Goal: Information Seeking & Learning: Learn about a topic

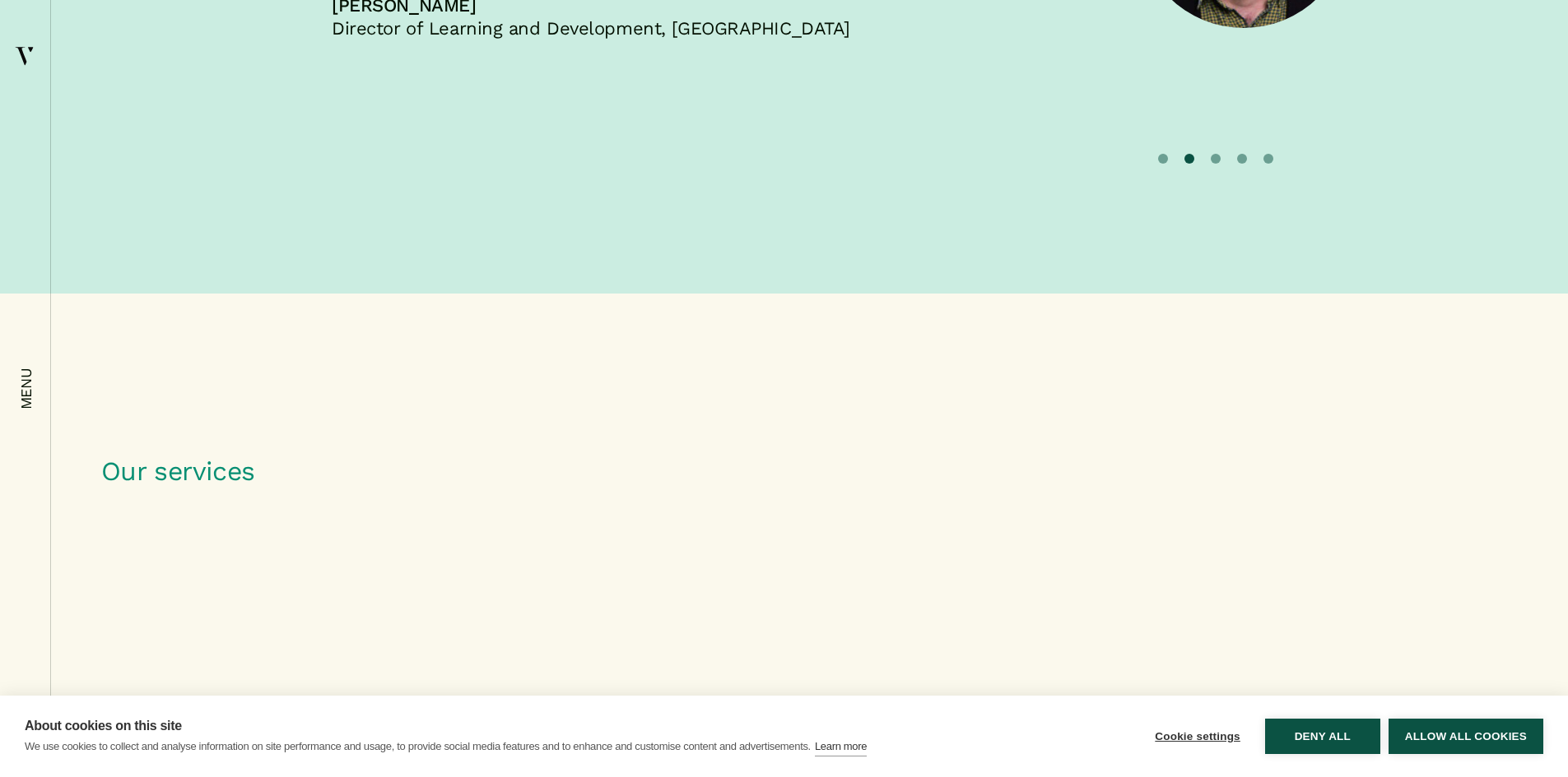
scroll to position [4689, 0]
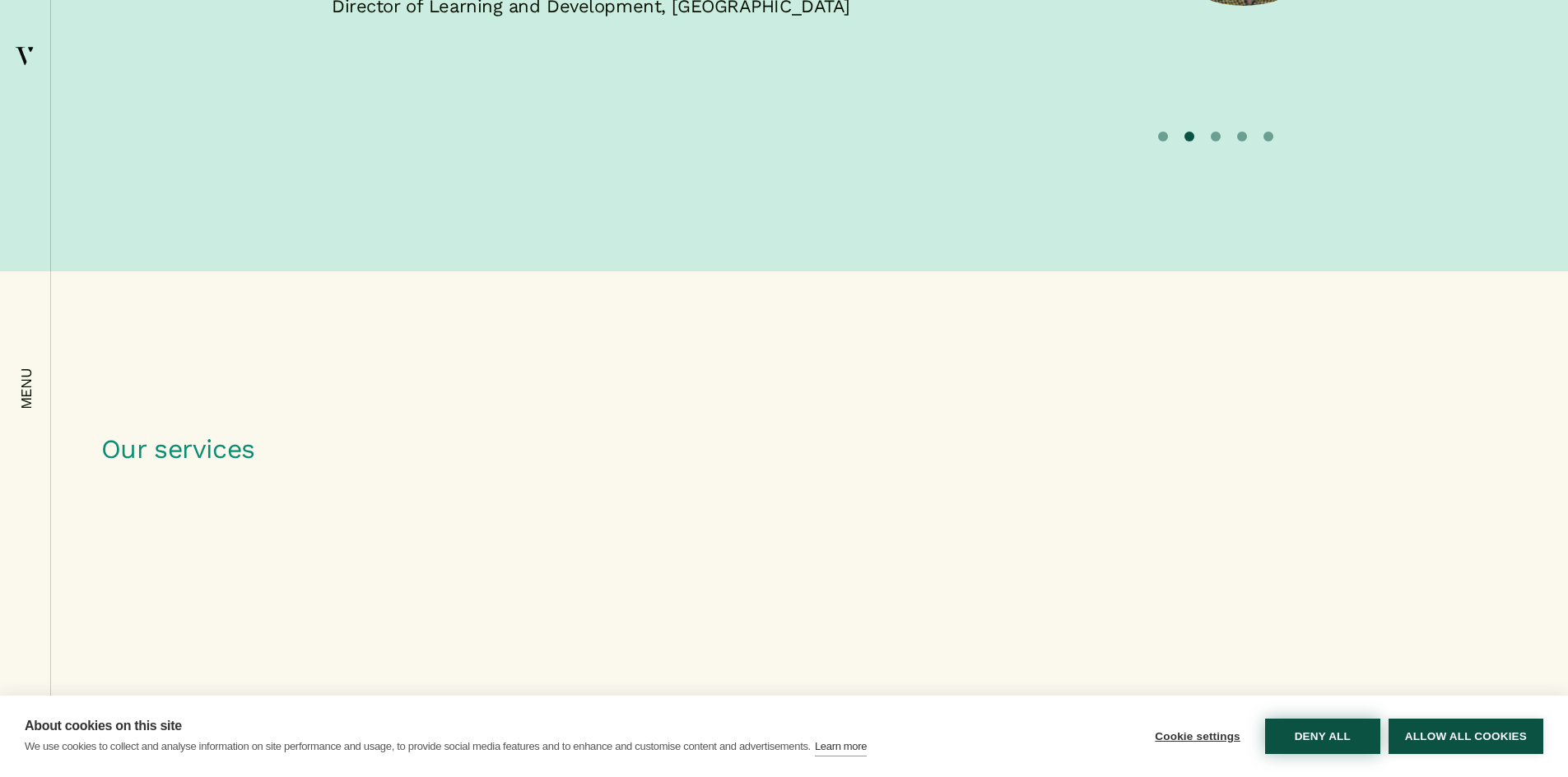
click at [1315, 743] on button "Deny all" at bounding box center [1322, 736] width 115 height 35
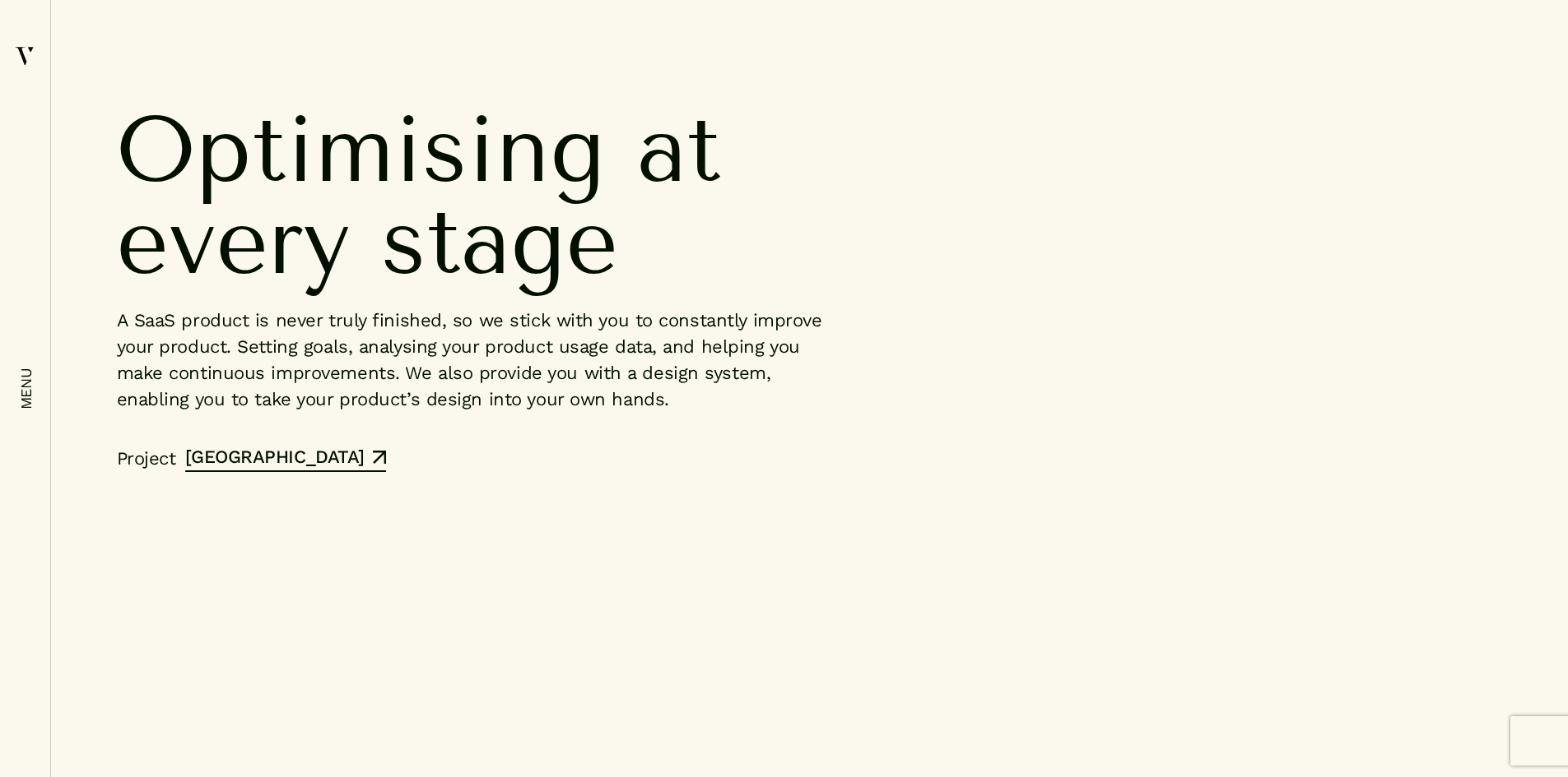
scroll to position [10612, 0]
click at [258, 472] on link "City Academy" at bounding box center [285, 460] width 201 height 24
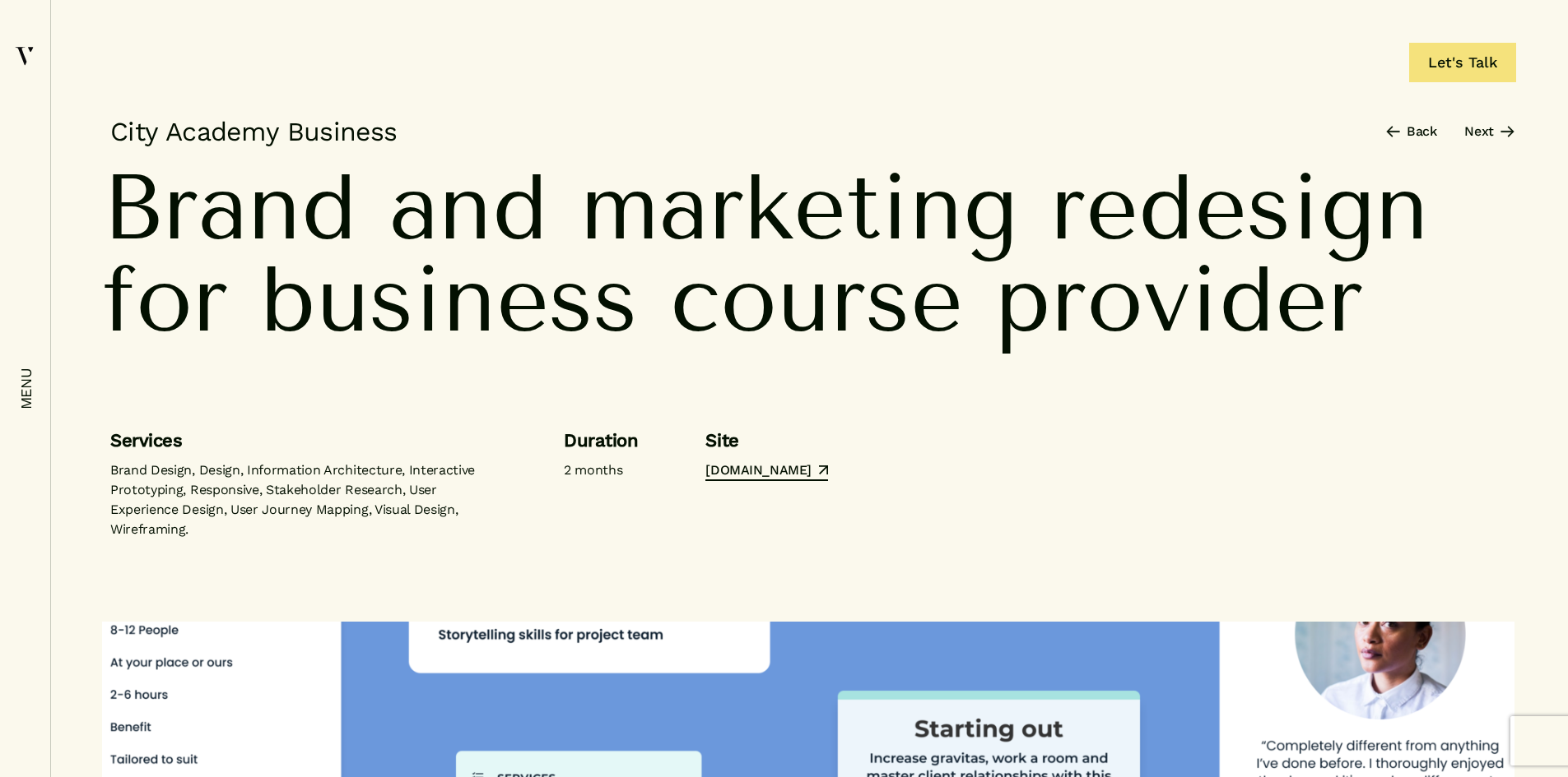
drag, startPoint x: 713, startPoint y: 488, endPoint x: 480, endPoint y: 237, distance: 342.5
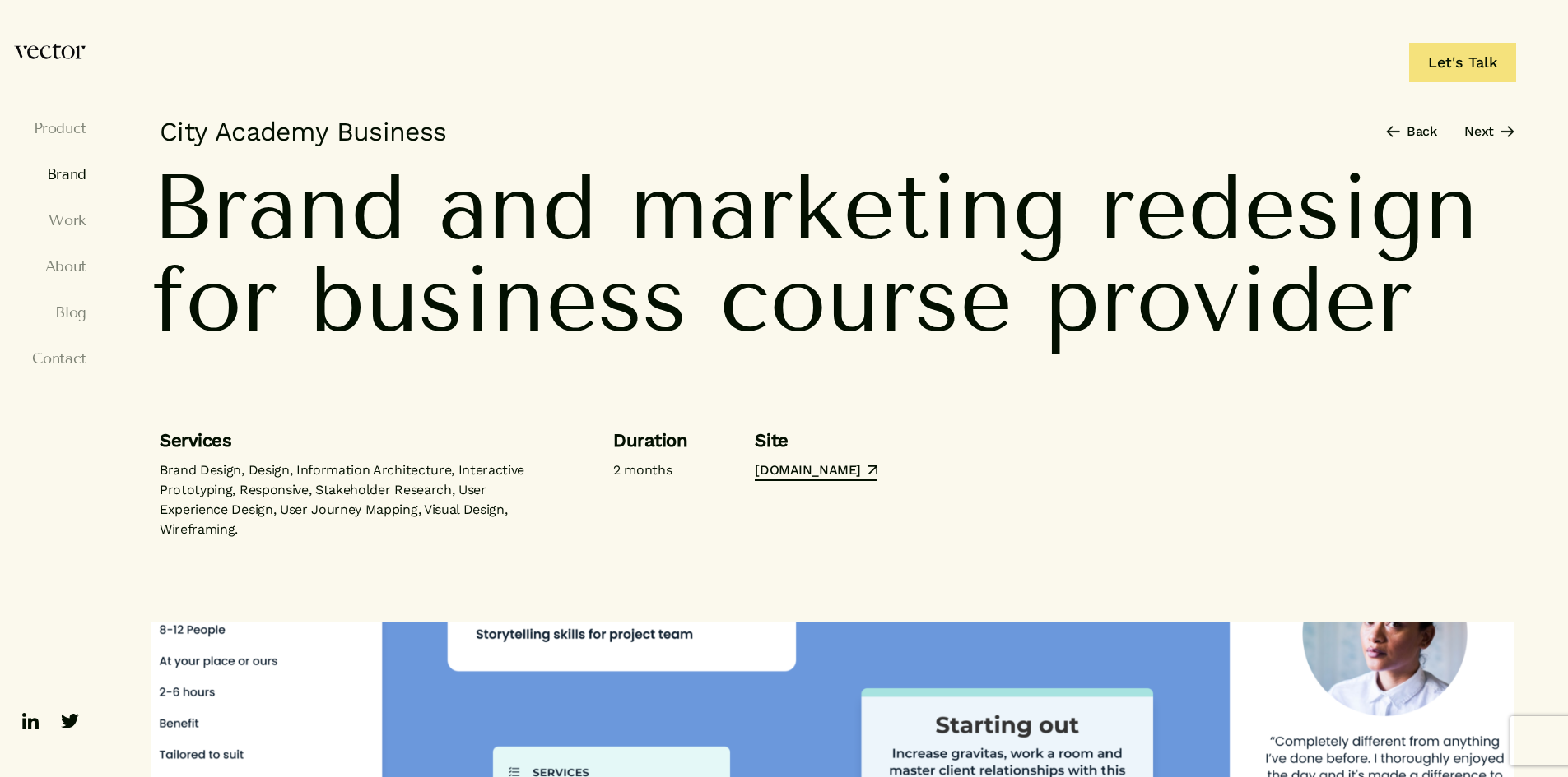
click at [66, 171] on link "Brand" at bounding box center [50, 174] width 73 height 17
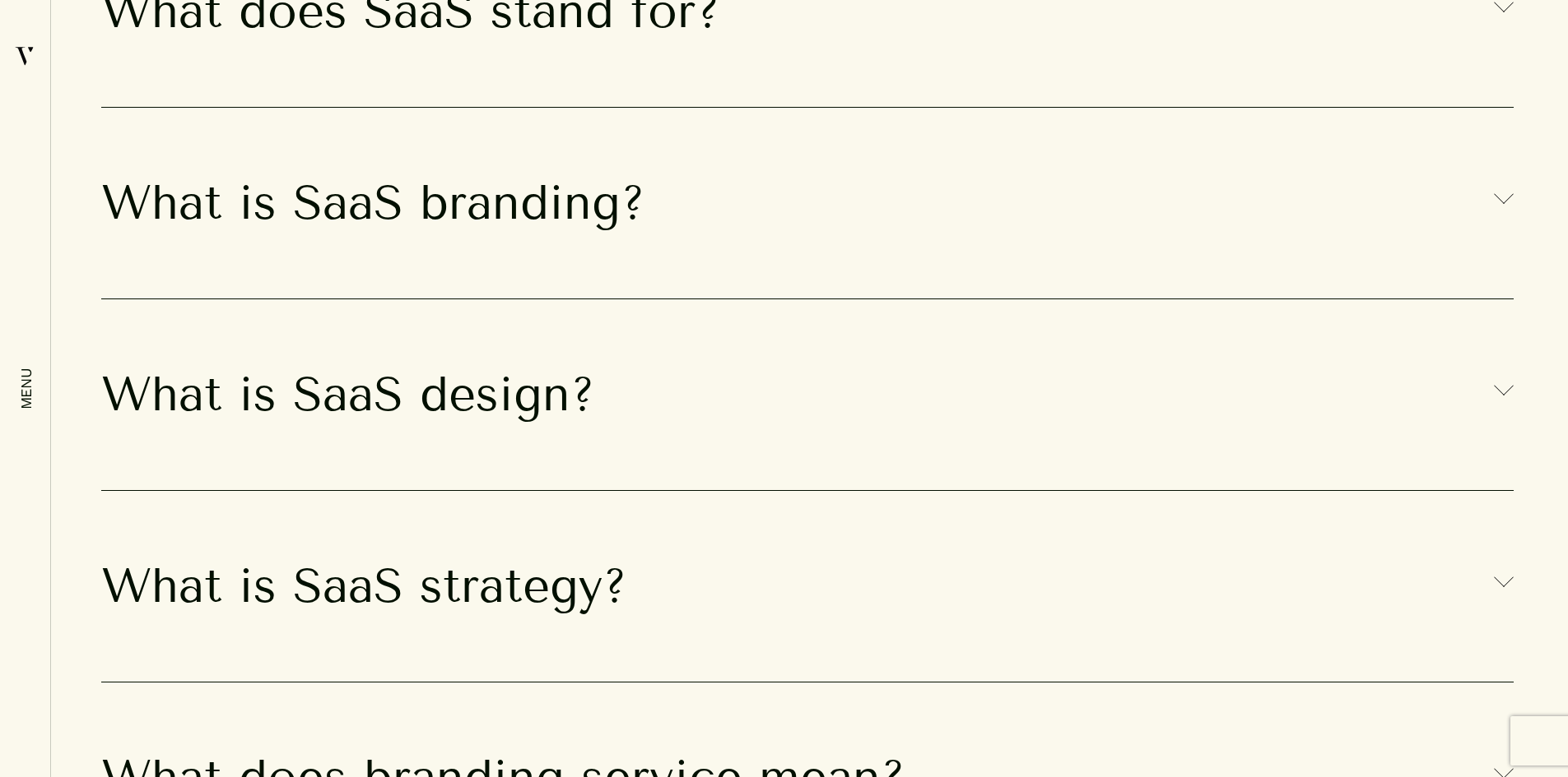
scroll to position [11188, 0]
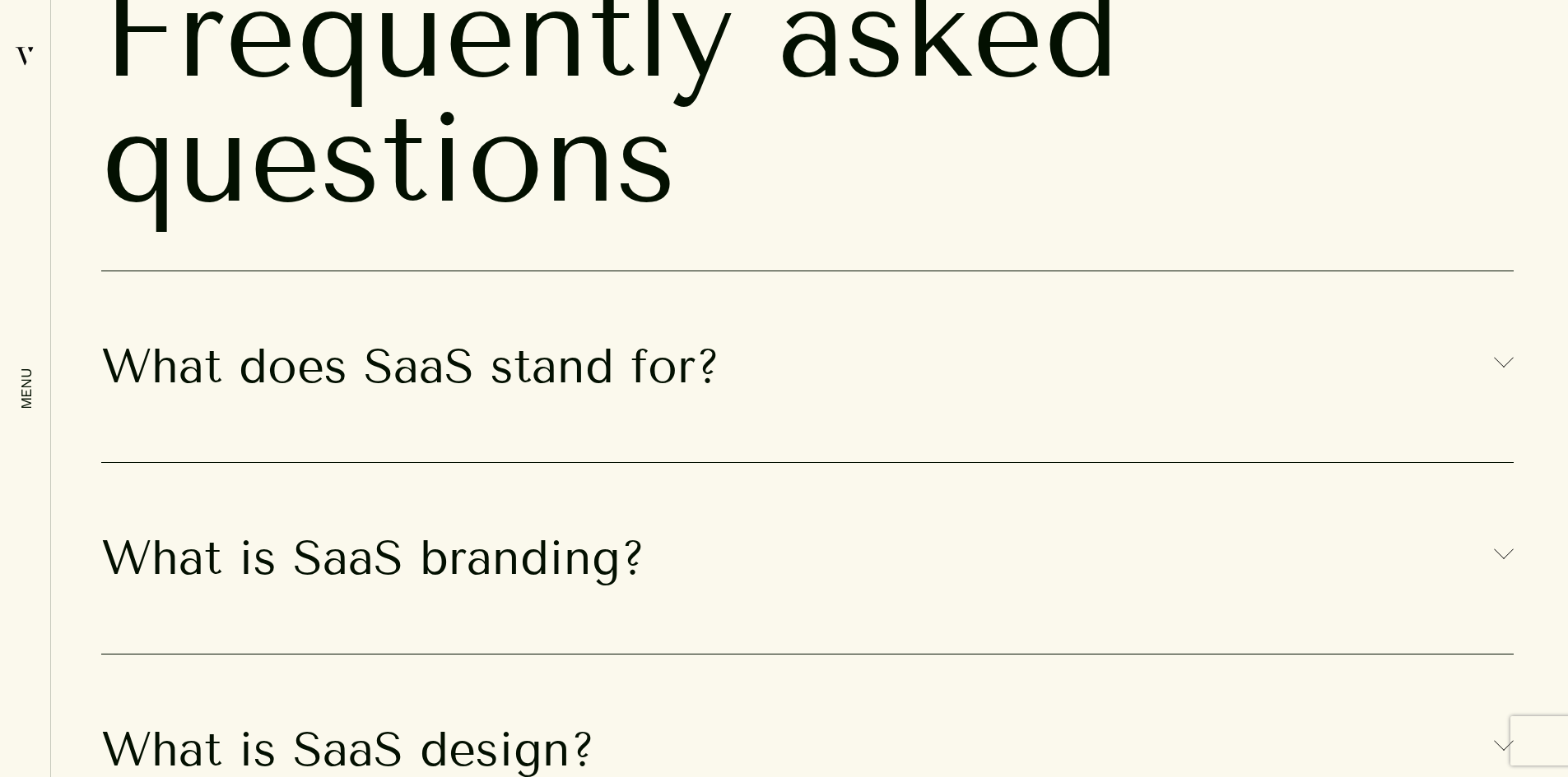
click at [481, 353] on h3 "What does SaaS stand for?" at bounding box center [807, 367] width 1412 height 92
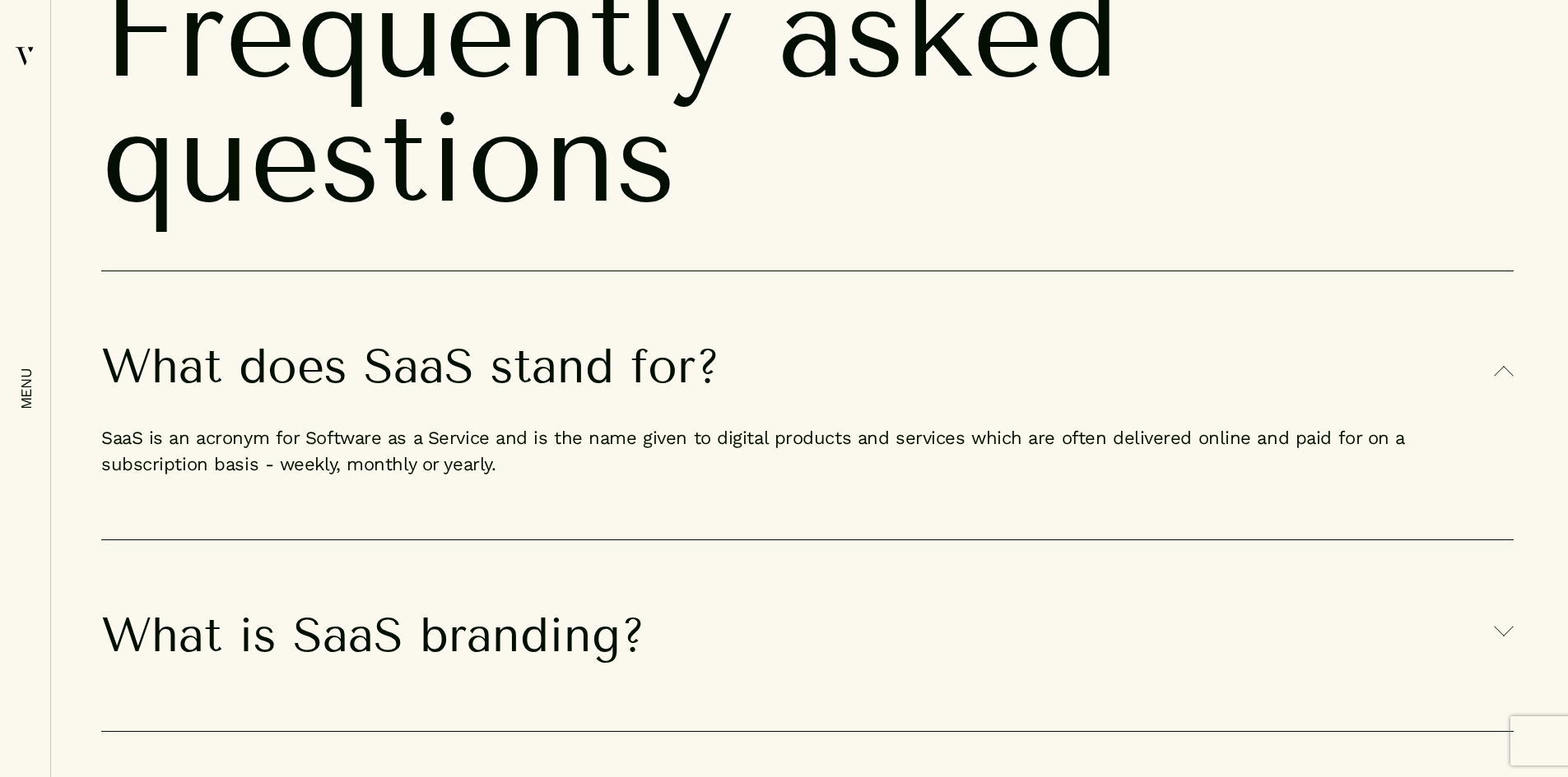
click at [481, 353] on h3 "What does SaaS stand for?" at bounding box center [807, 367] width 1412 height 92
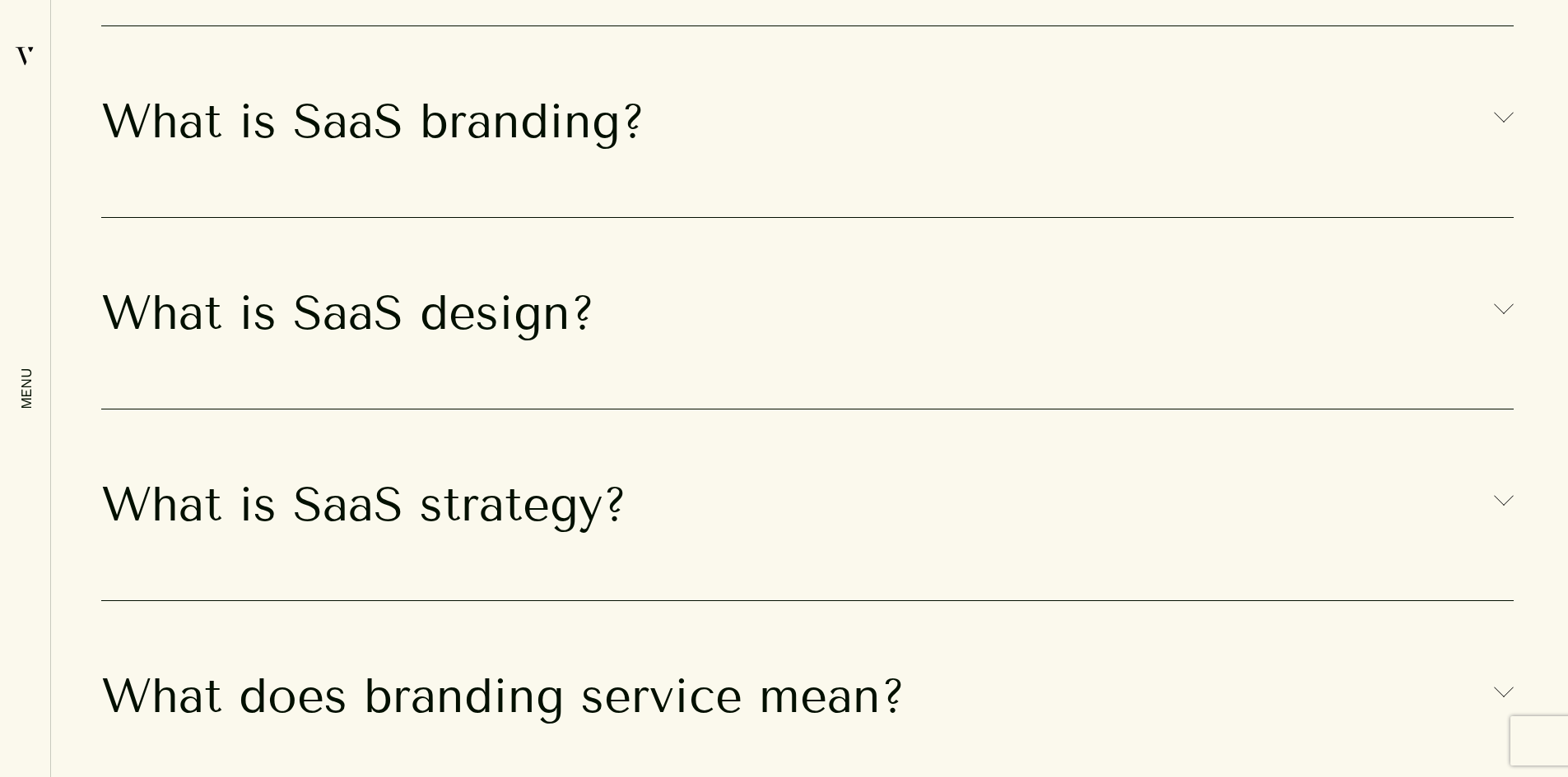
scroll to position [11764, 0]
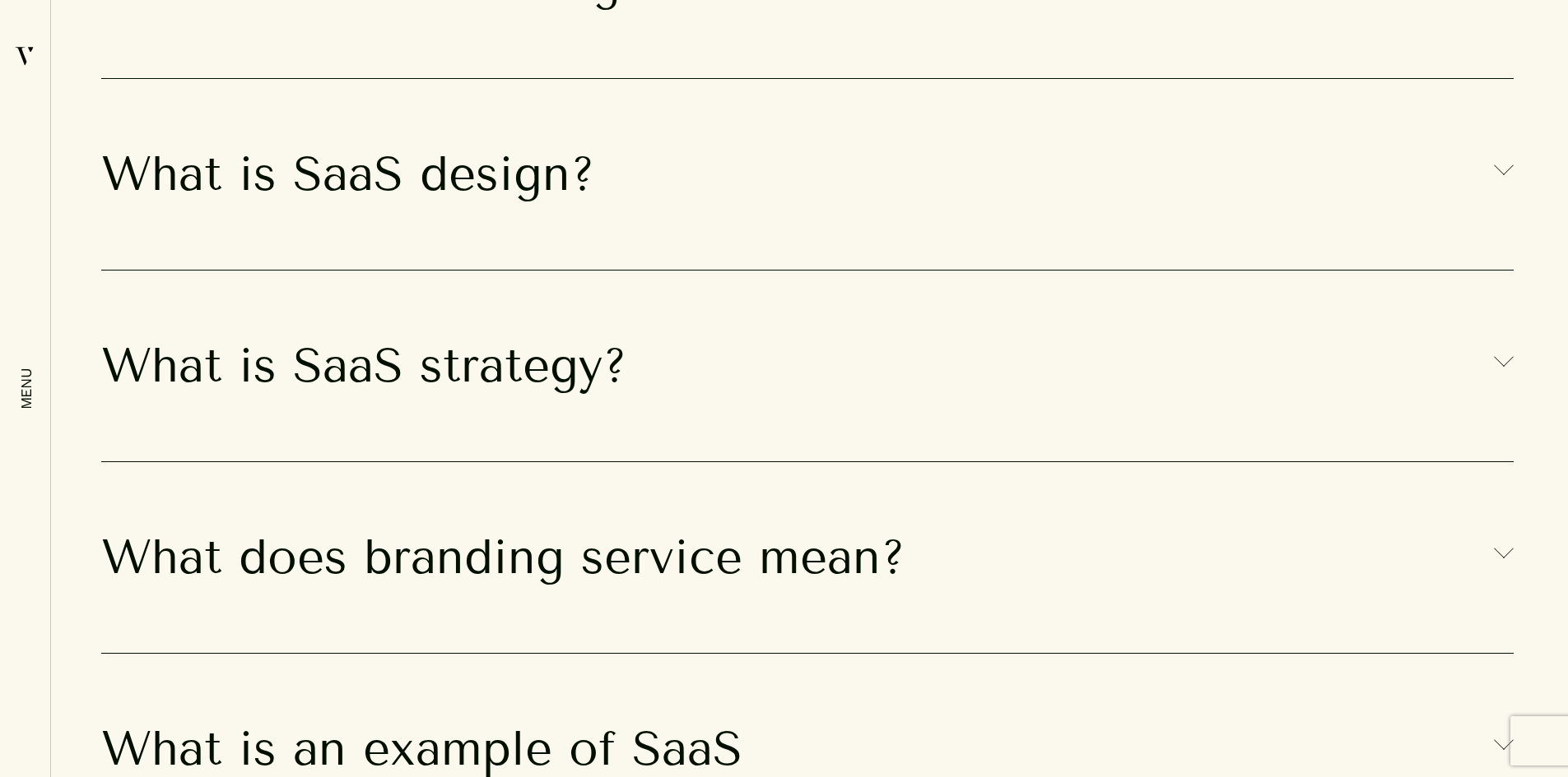
click at [447, 197] on h3 "What is SaaS design?" at bounding box center [807, 174] width 1412 height 92
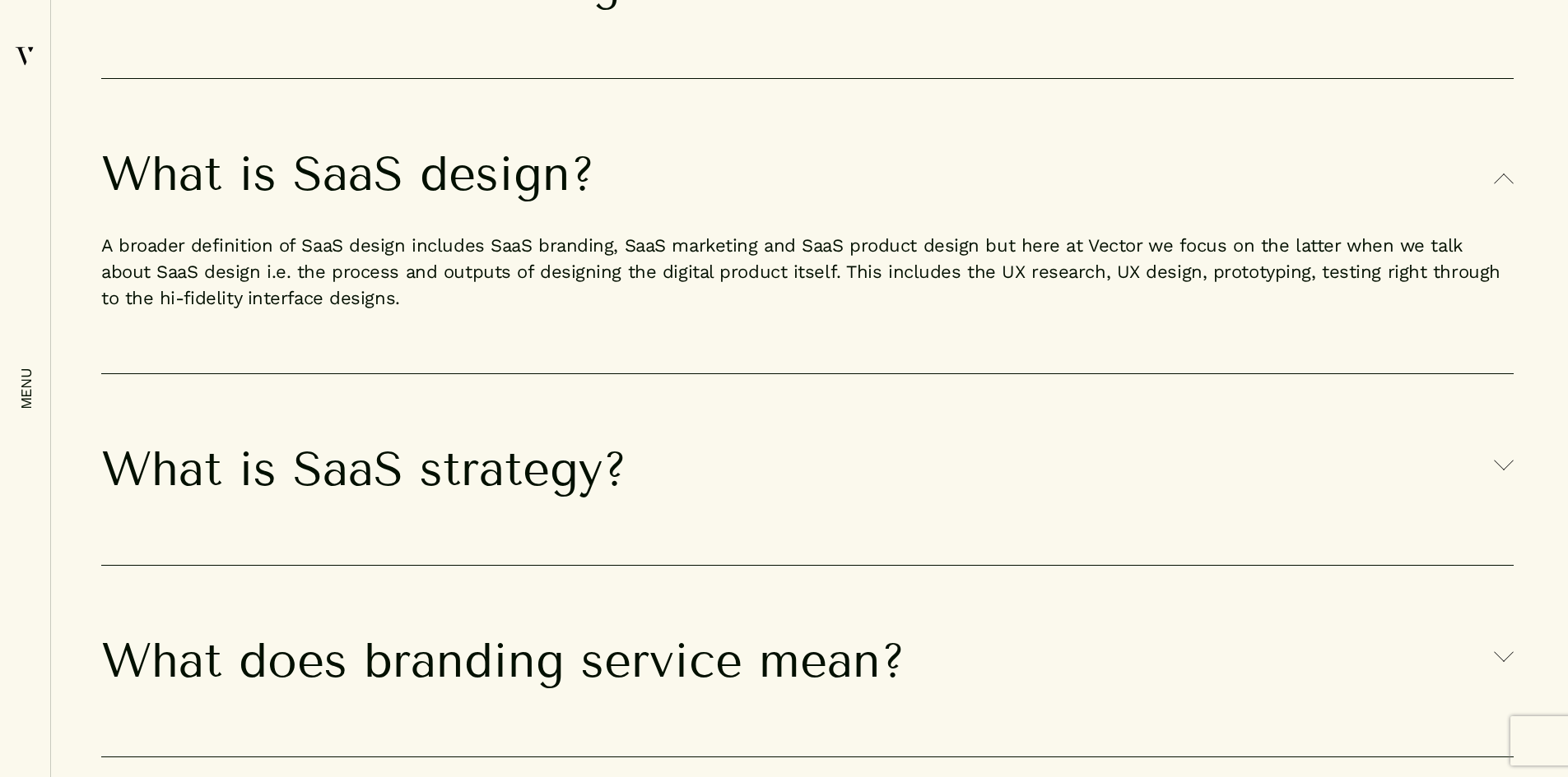
click at [443, 201] on h3 "What is SaaS design?" at bounding box center [807, 174] width 1412 height 92
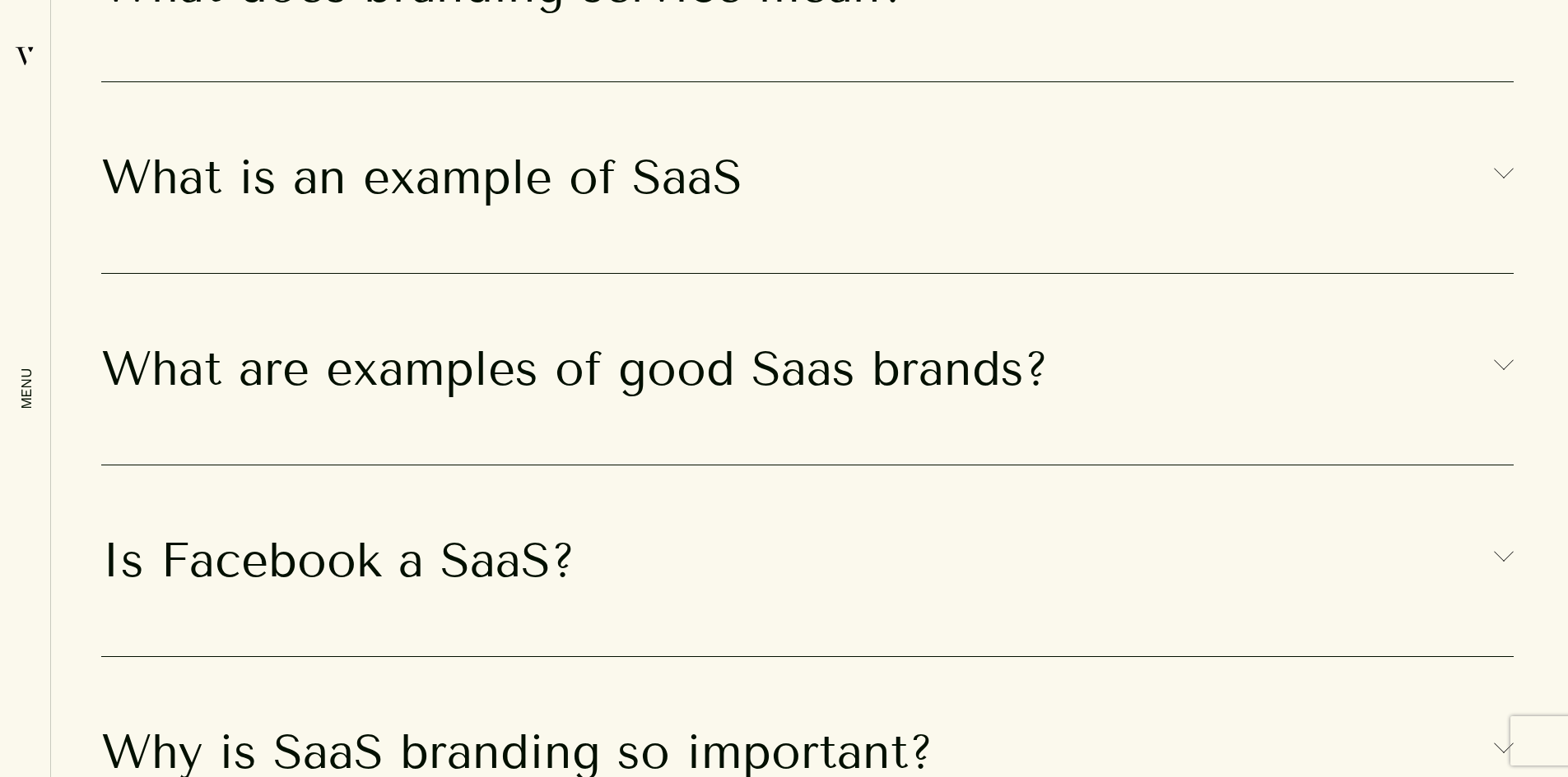
scroll to position [12833, 0]
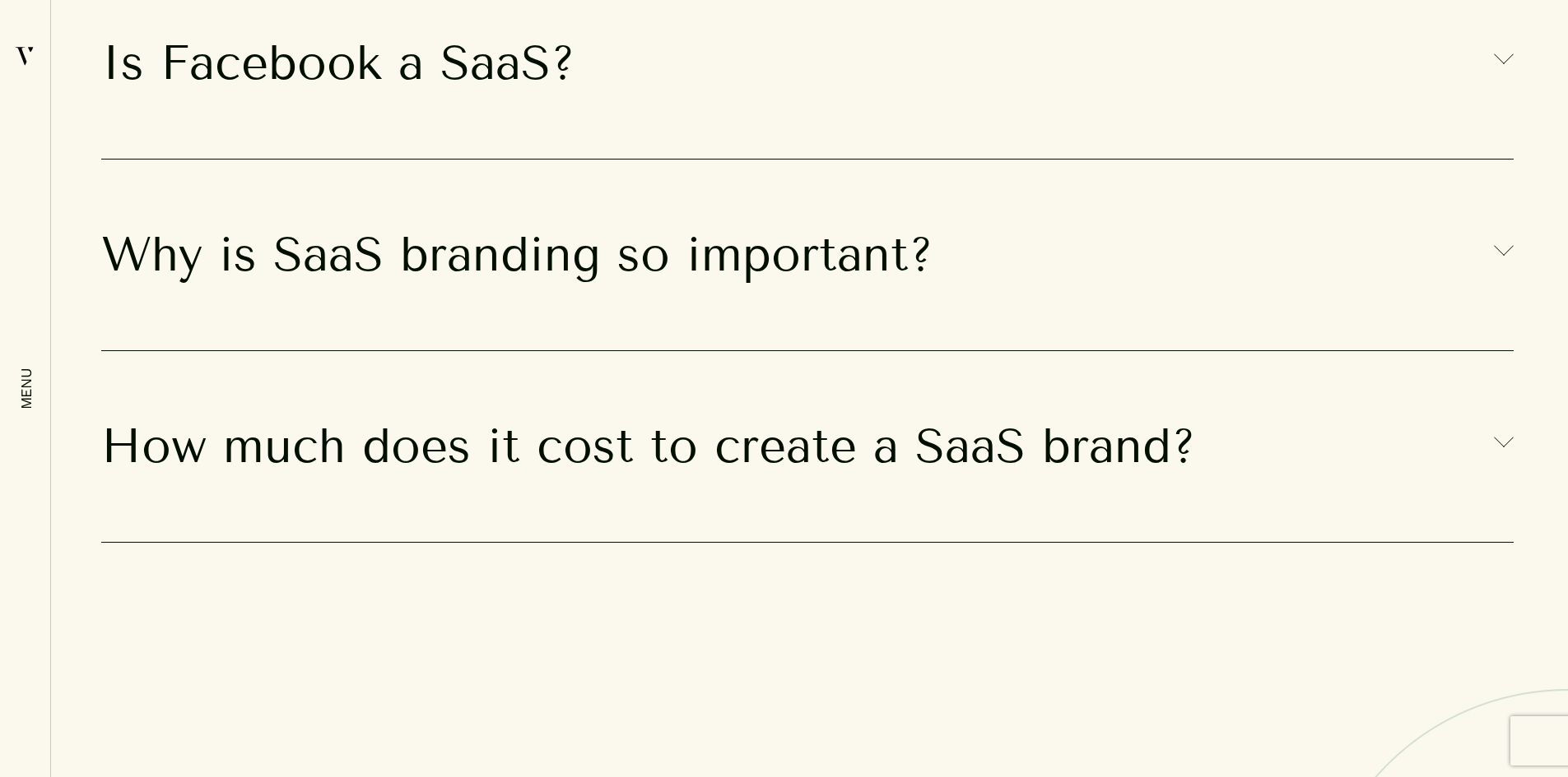
click at [419, 92] on h3 "Is Facebook a SaaS?" at bounding box center [807, 64] width 1412 height 92
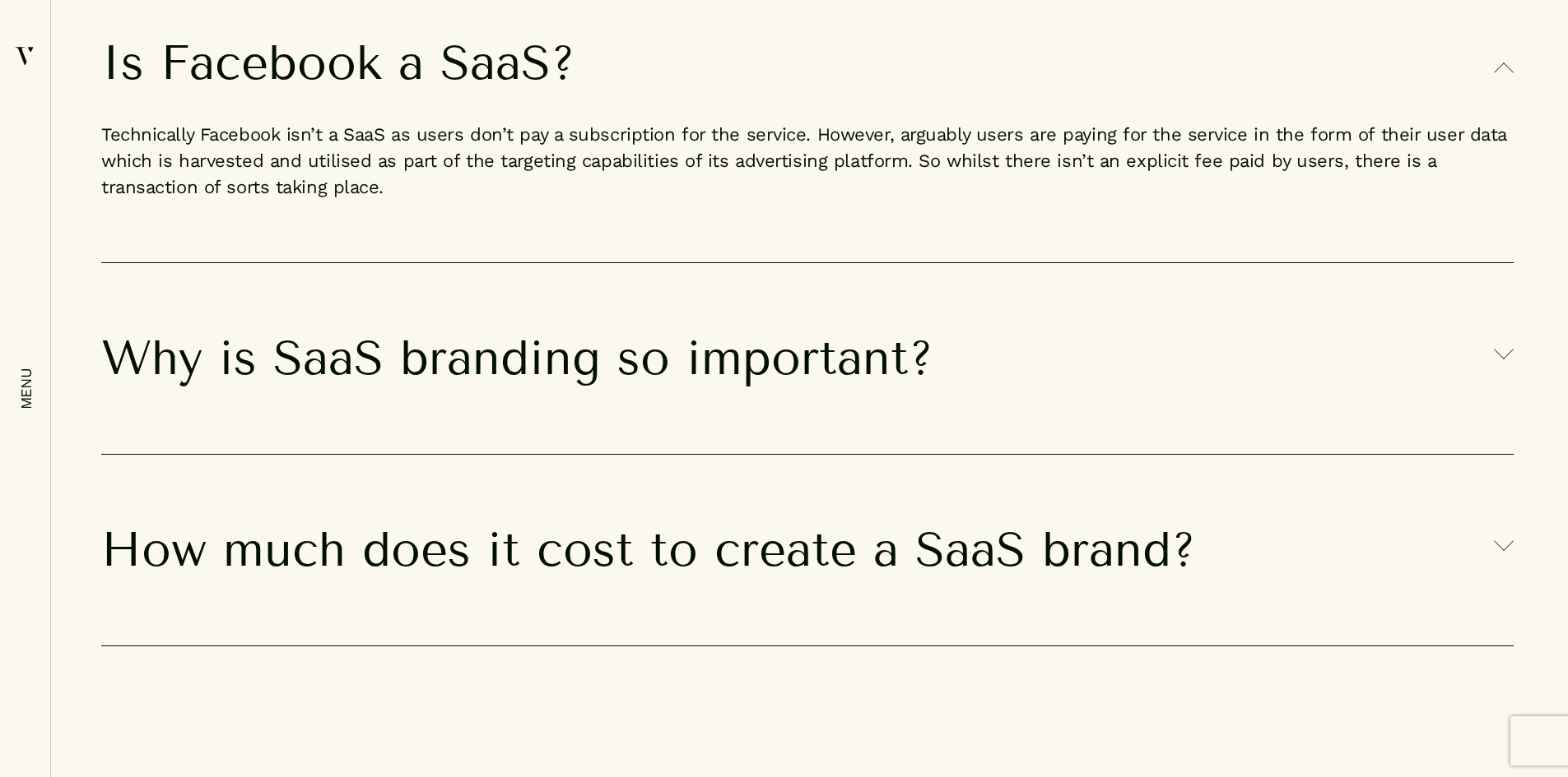
click at [416, 109] on h3 "Is Facebook a SaaS?" at bounding box center [807, 64] width 1412 height 92
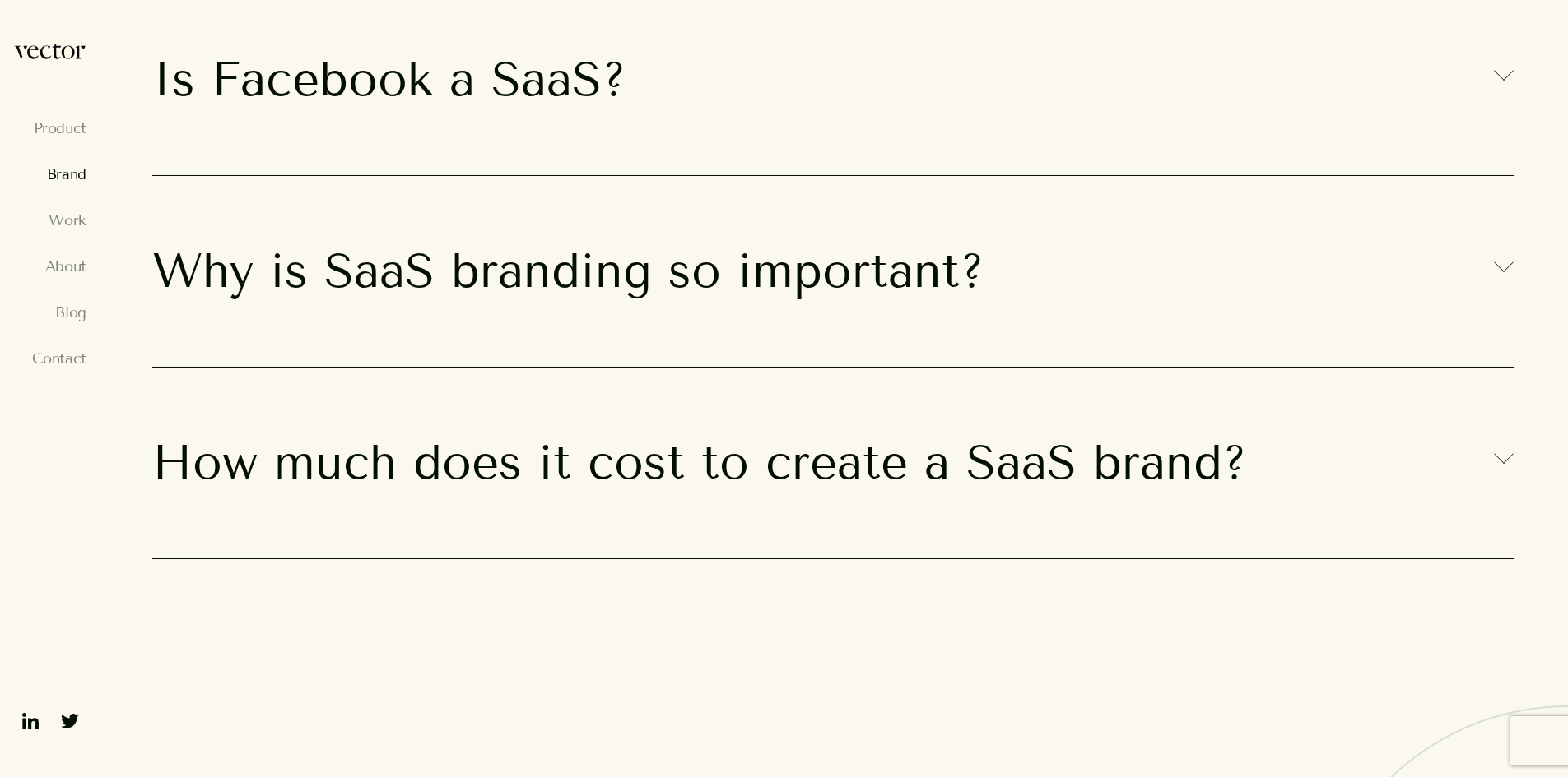
scroll to position [12828, 0]
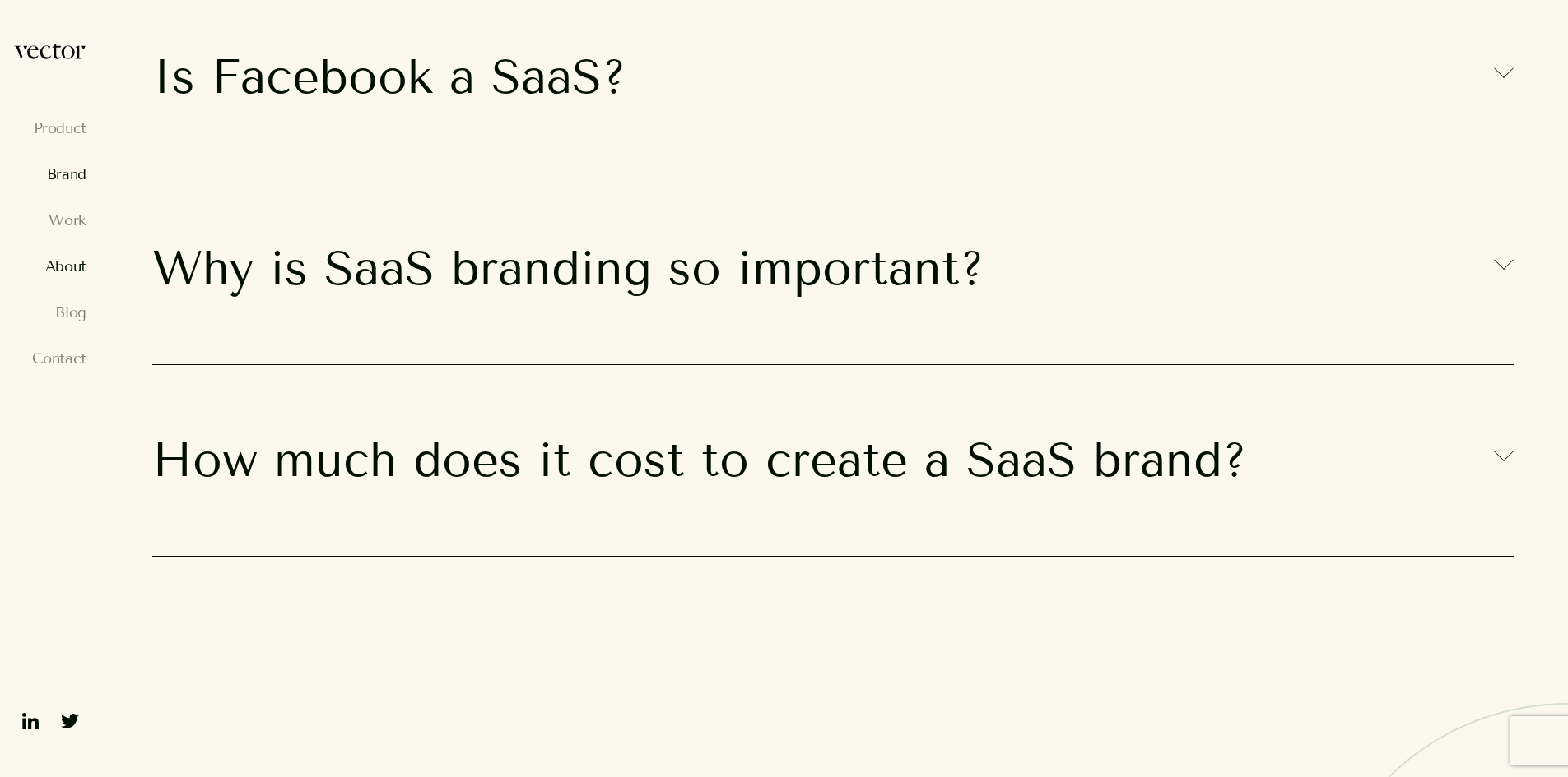
click at [71, 263] on link "About" at bounding box center [50, 266] width 73 height 17
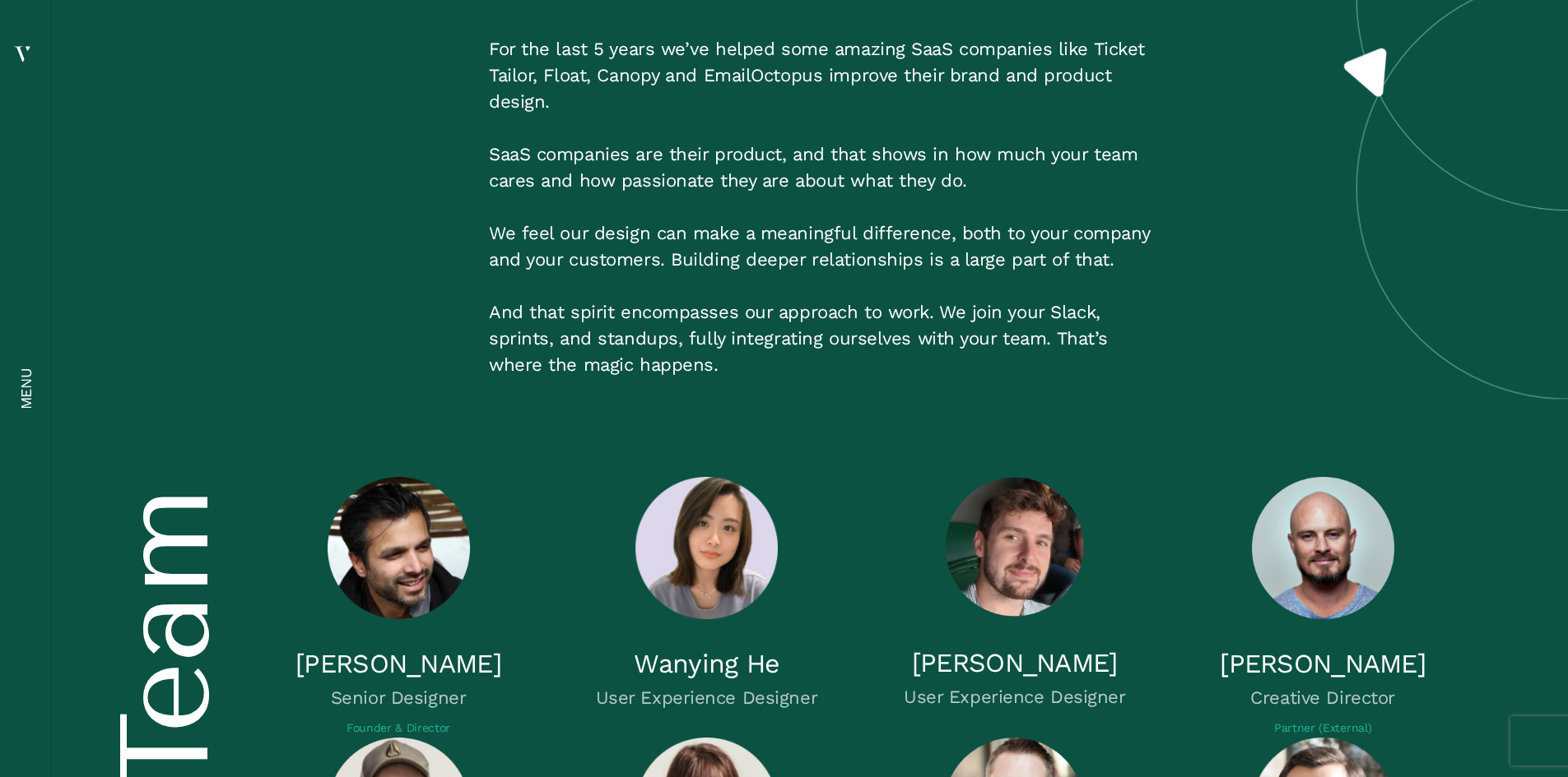
scroll to position [5676, 0]
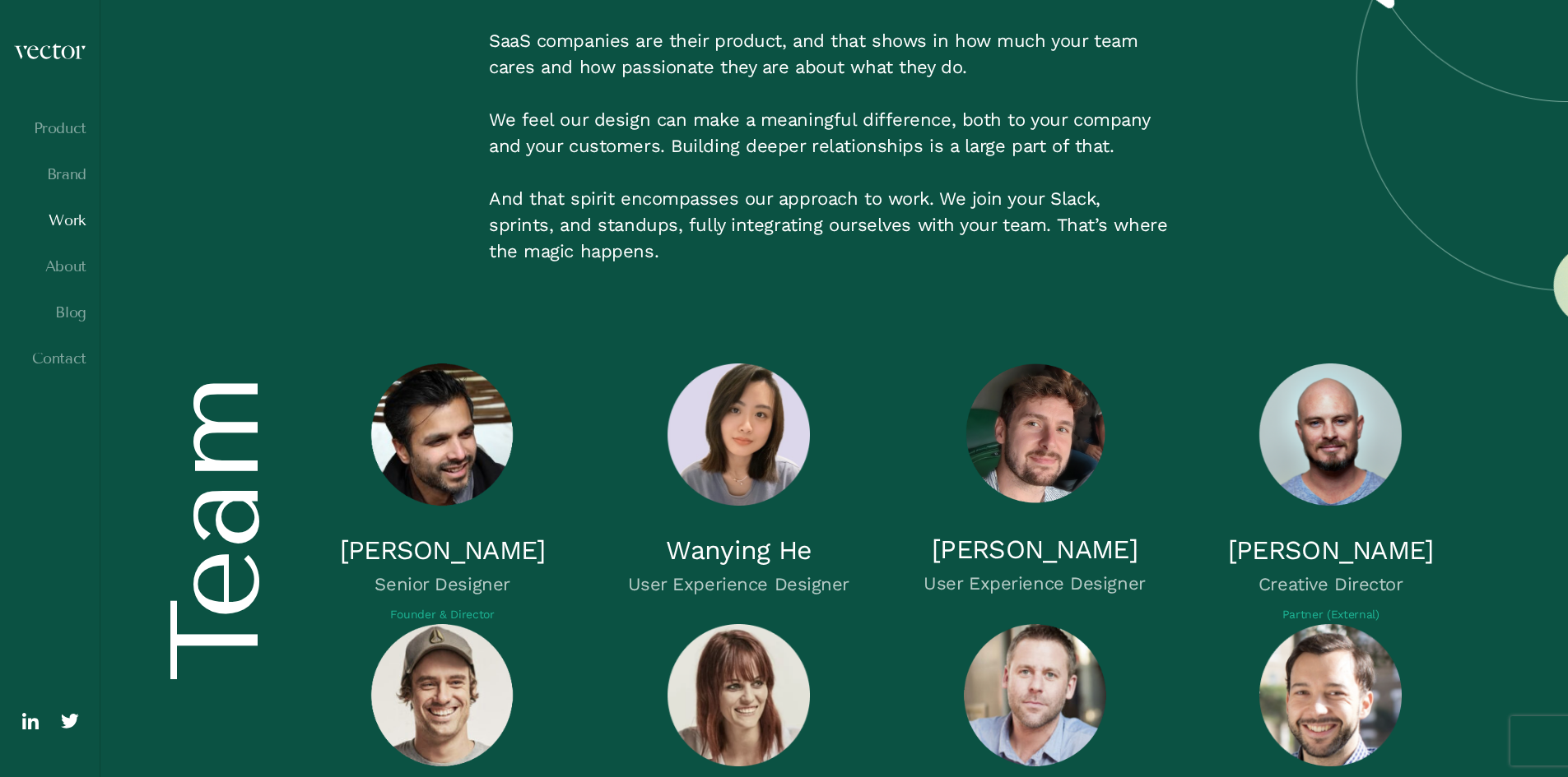
click at [65, 219] on link "Work" at bounding box center [50, 220] width 73 height 17
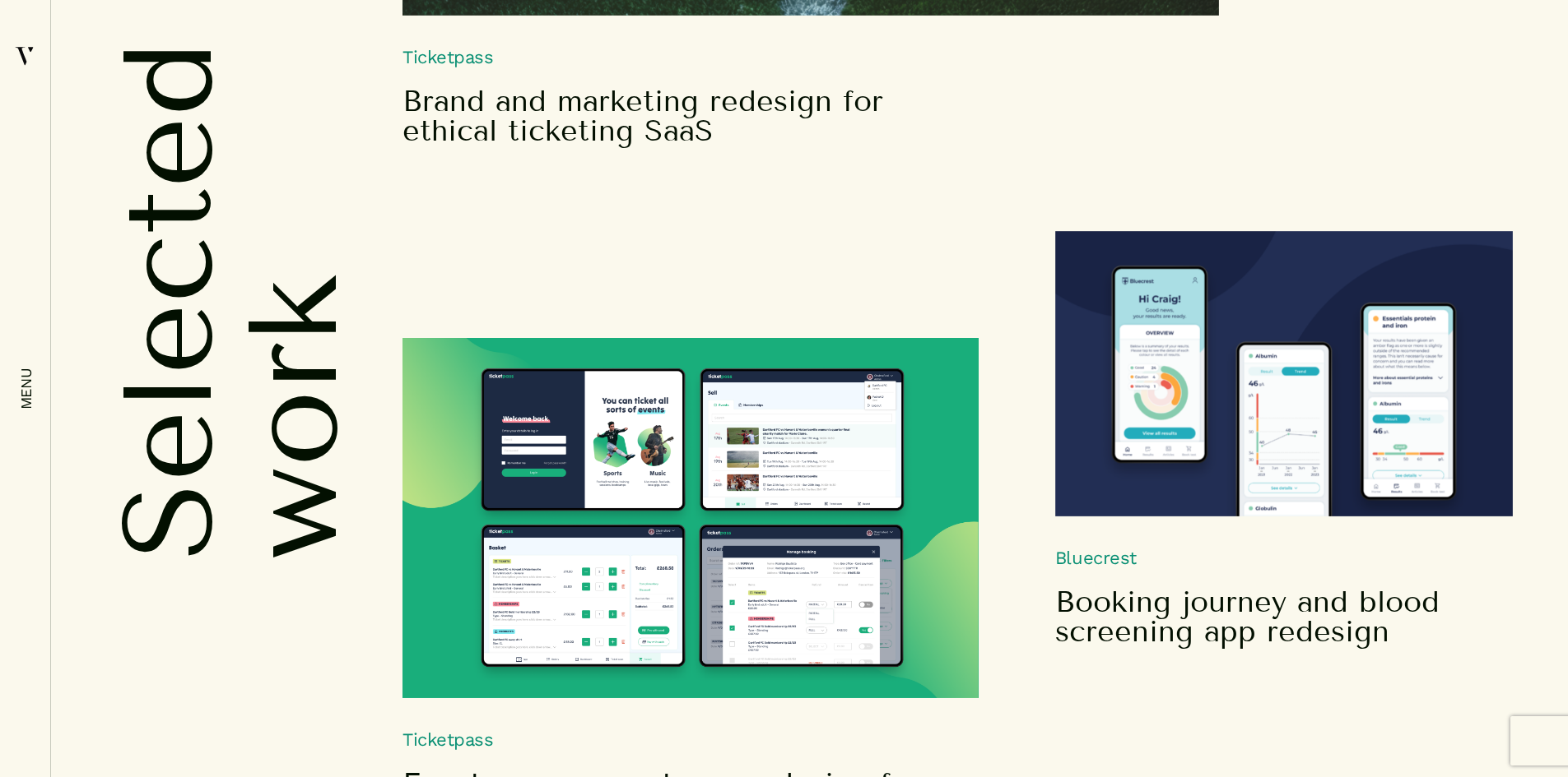
scroll to position [2077, 0]
